Goal: Find specific page/section: Find specific page/section

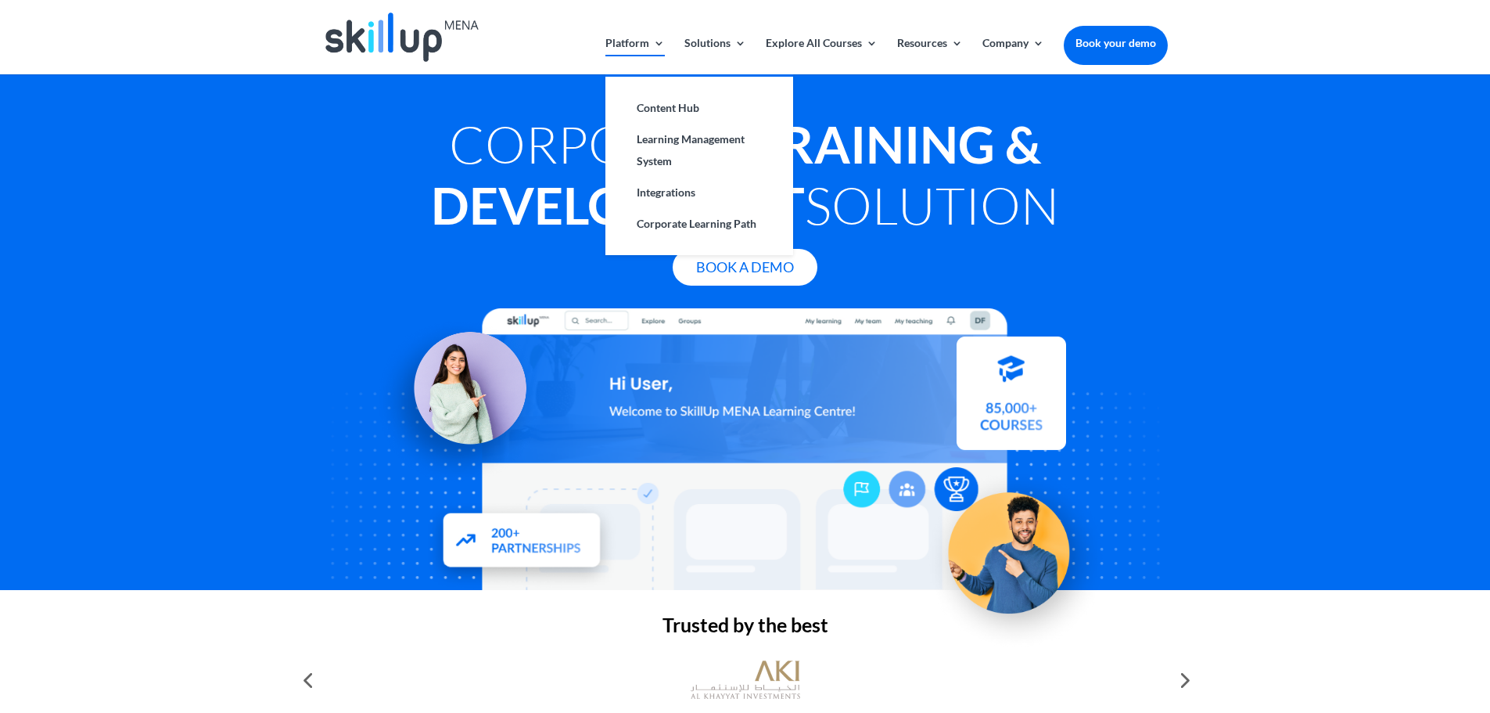
click at [647, 44] on link "Platform" at bounding box center [635, 56] width 59 height 37
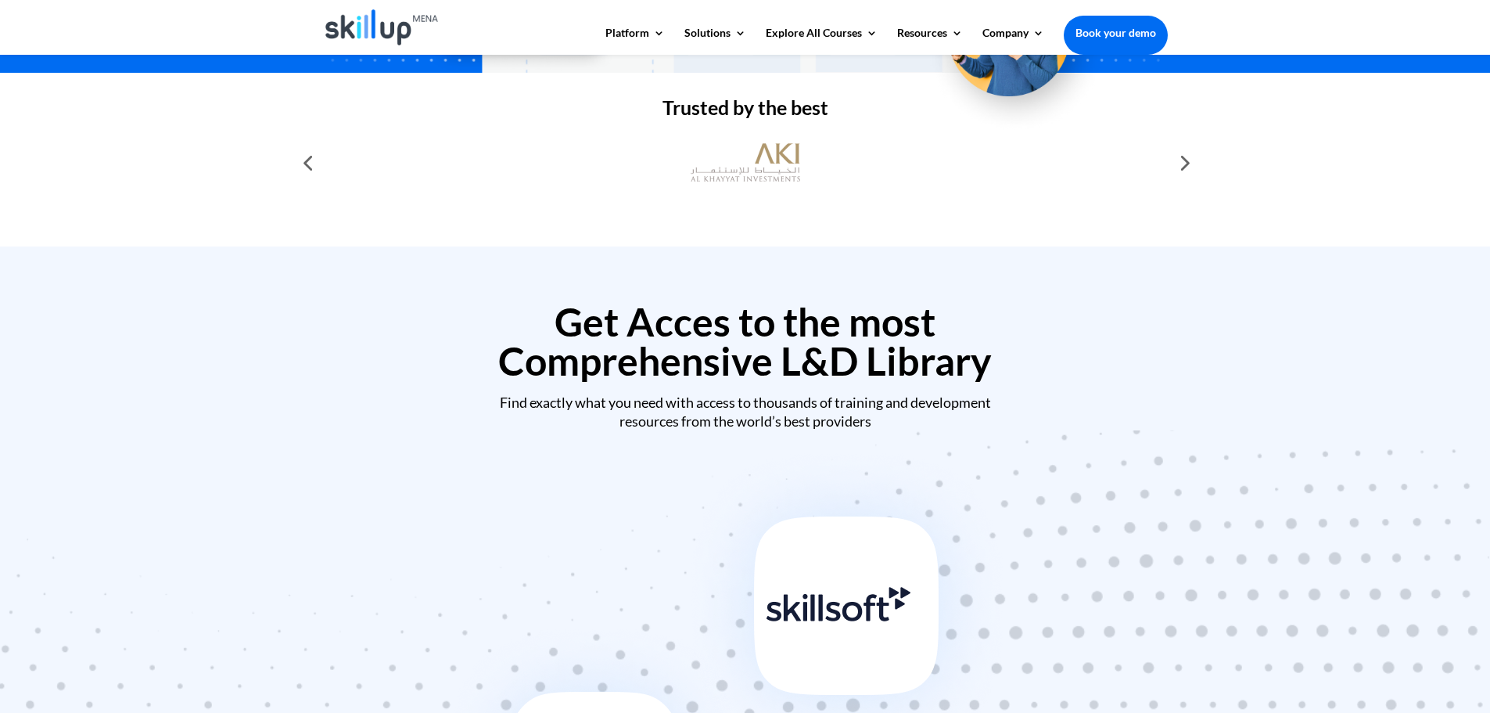
scroll to position [469, 0]
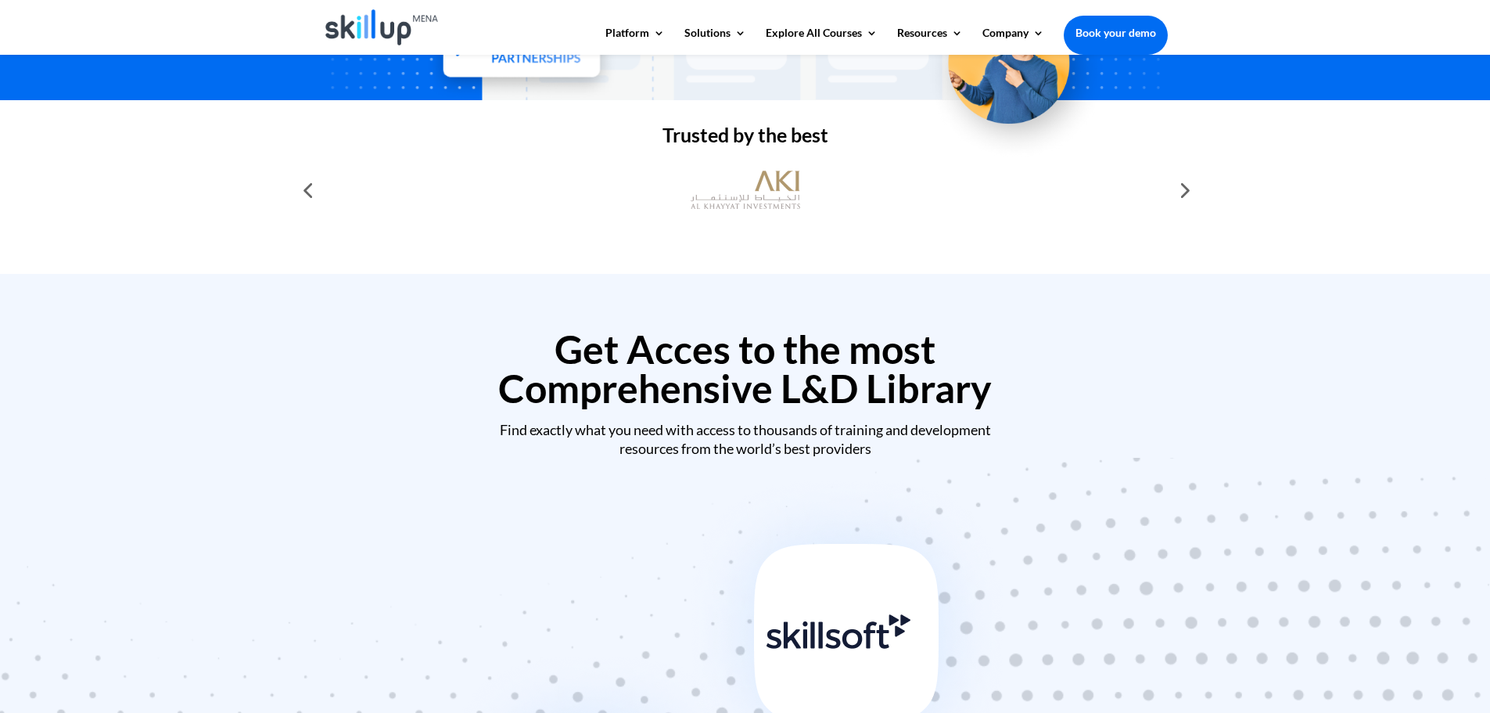
click at [1188, 191] on div at bounding box center [1183, 189] width 31 height 31
click at [293, 192] on div at bounding box center [307, 189] width 31 height 31
click at [298, 193] on div at bounding box center [307, 189] width 31 height 31
click at [1188, 194] on div at bounding box center [1183, 189] width 31 height 31
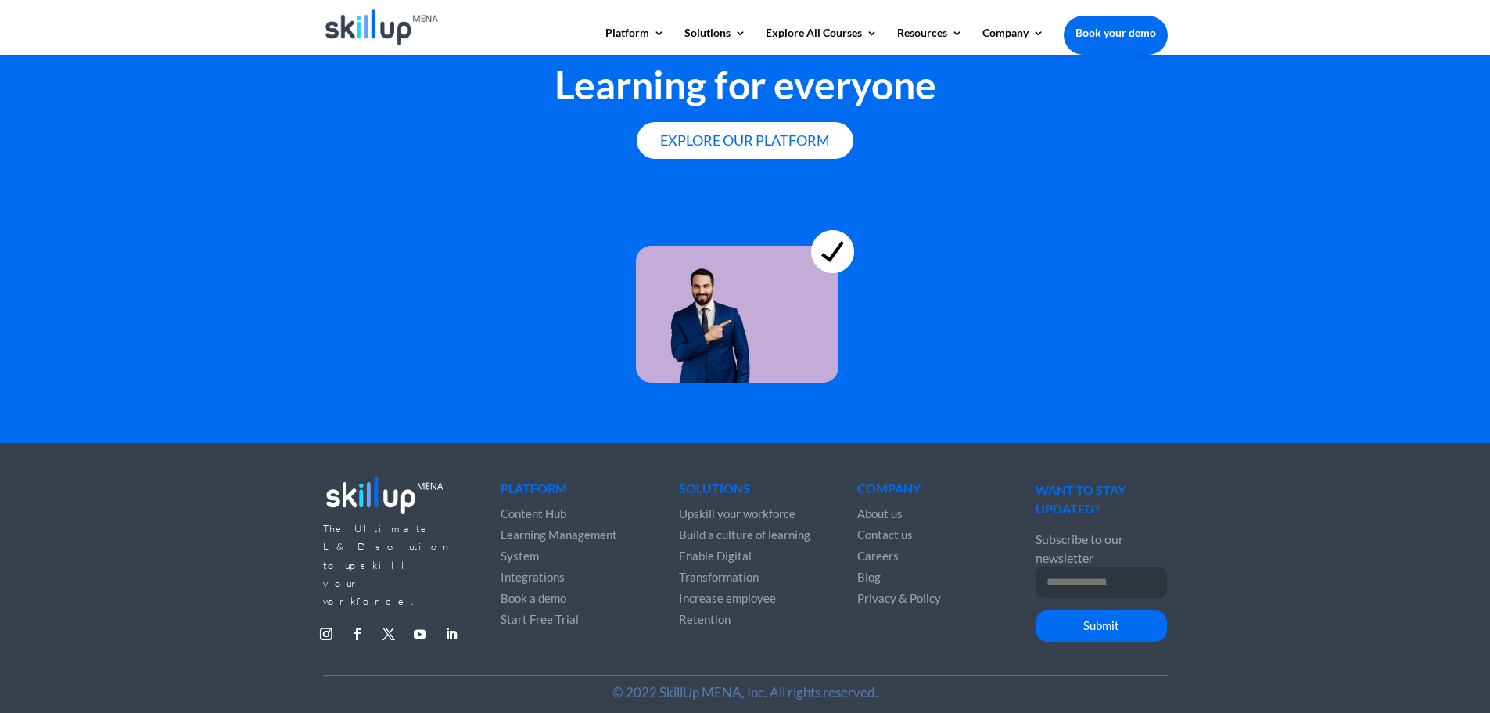
scroll to position [4251, 0]
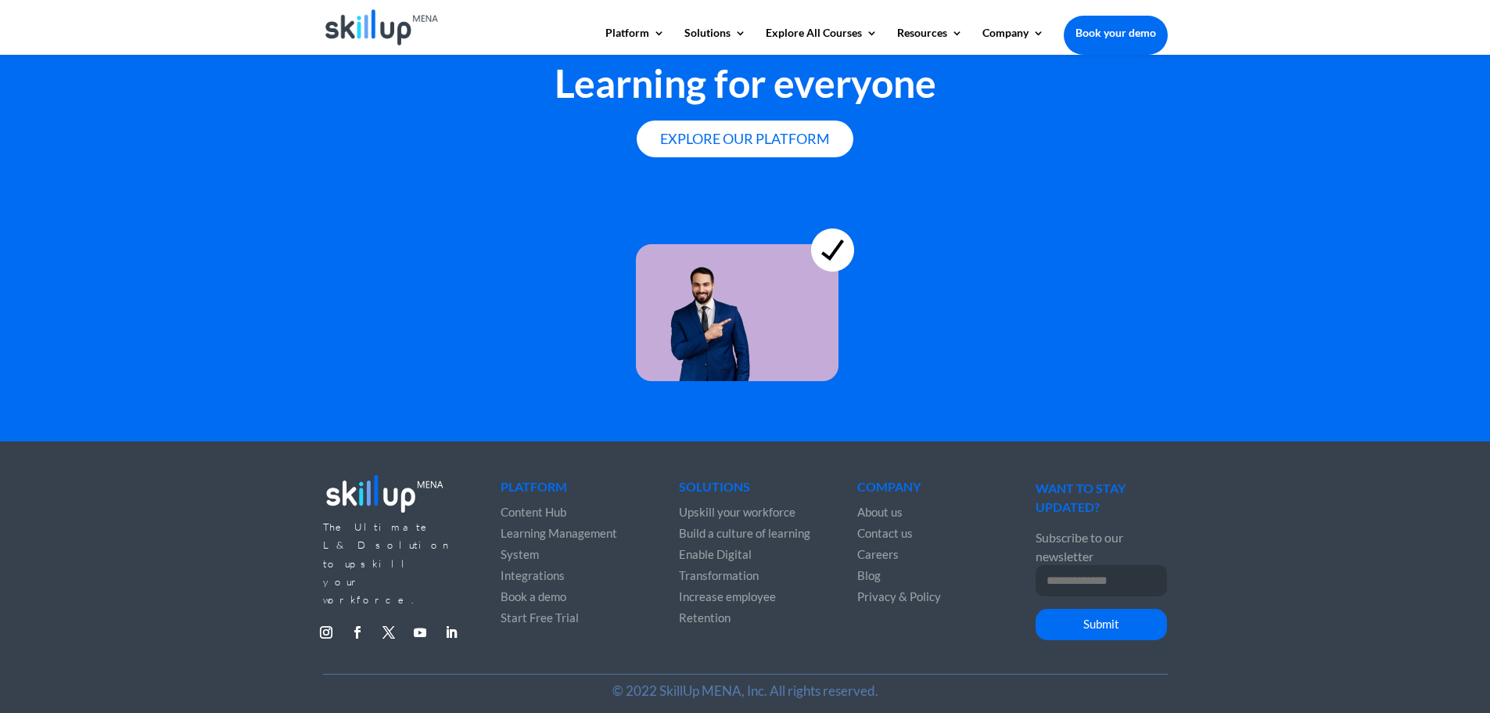
click at [870, 527] on span "Contact us" at bounding box center [885, 533] width 56 height 14
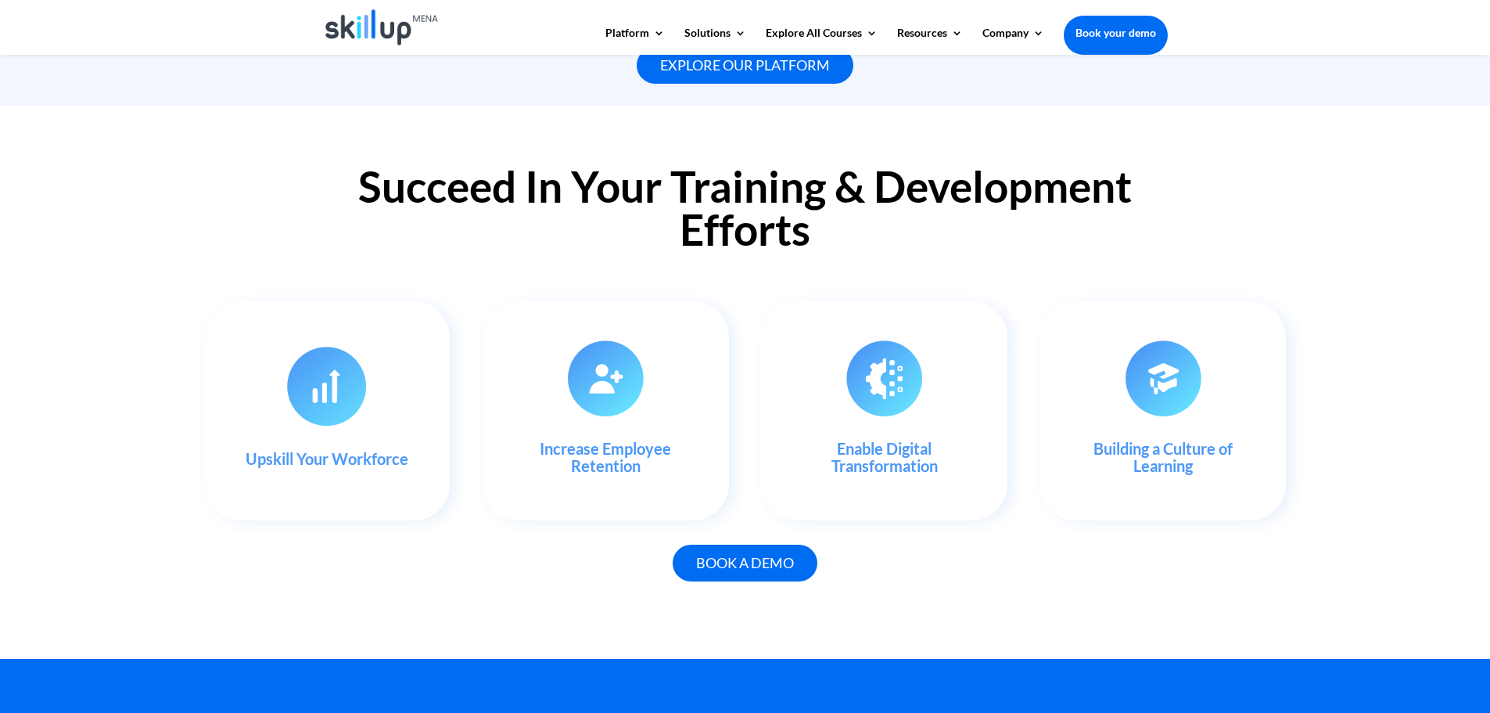
scroll to position [1357, 0]
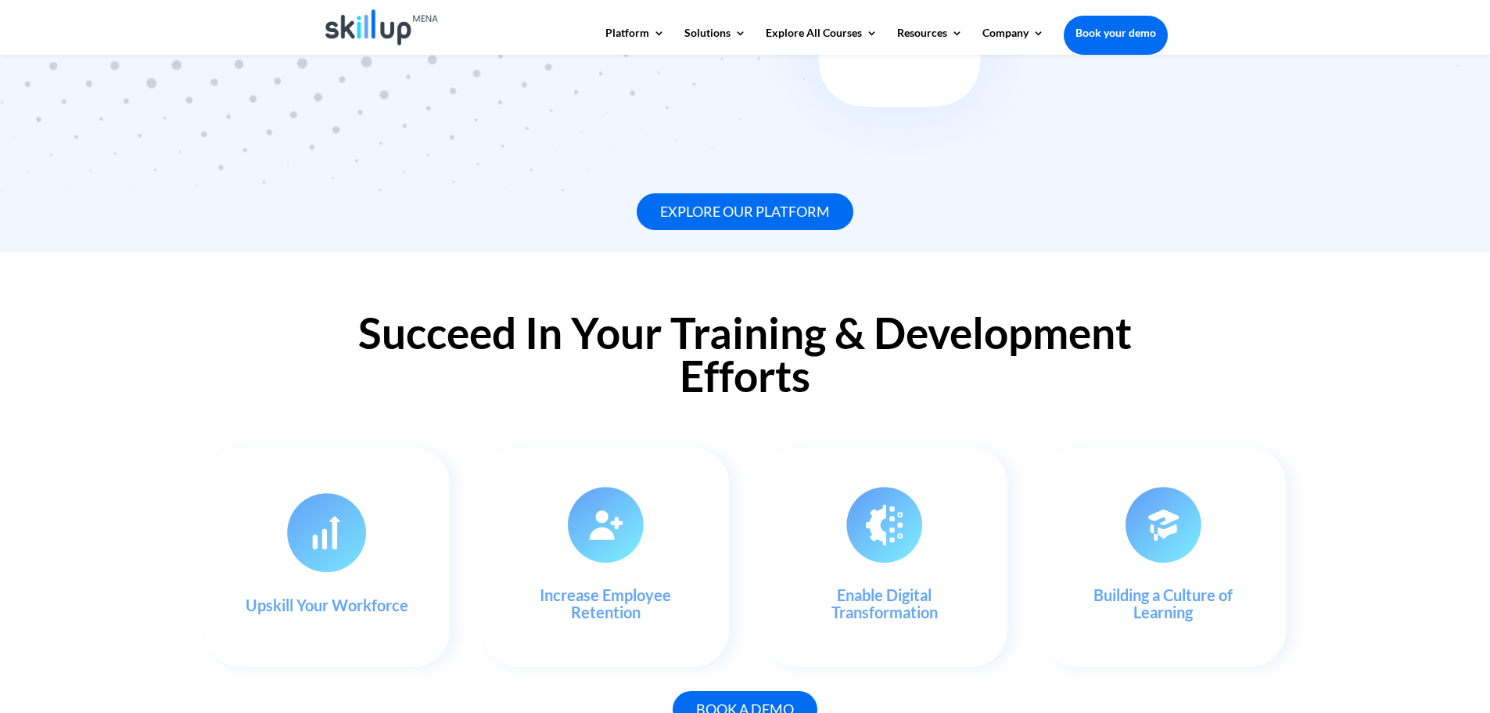
click at [505, 42] on div at bounding box center [745, 27] width 845 height 55
click at [299, 49] on header "Platform Content Hub Learning Management System Integrations Corporate Learning…" at bounding box center [745, 27] width 1490 height 55
